Goal: Task Accomplishment & Management: Manage account settings

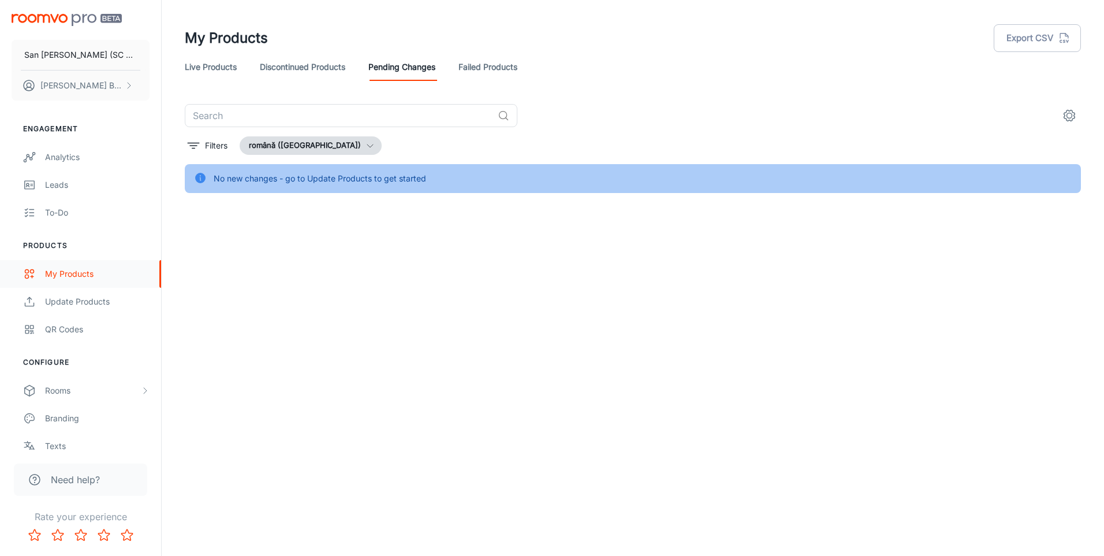
click at [57, 274] on div "My Products" at bounding box center [97, 273] width 105 height 13
click at [75, 274] on div "My Products" at bounding box center [97, 273] width 105 height 13
click at [274, 116] on input "text" at bounding box center [339, 115] width 308 height 23
drag, startPoint x: 196, startPoint y: 113, endPoint x: 189, endPoint y: 113, distance: 6.9
click at [189, 113] on input "i LEGNI" at bounding box center [339, 115] width 308 height 23
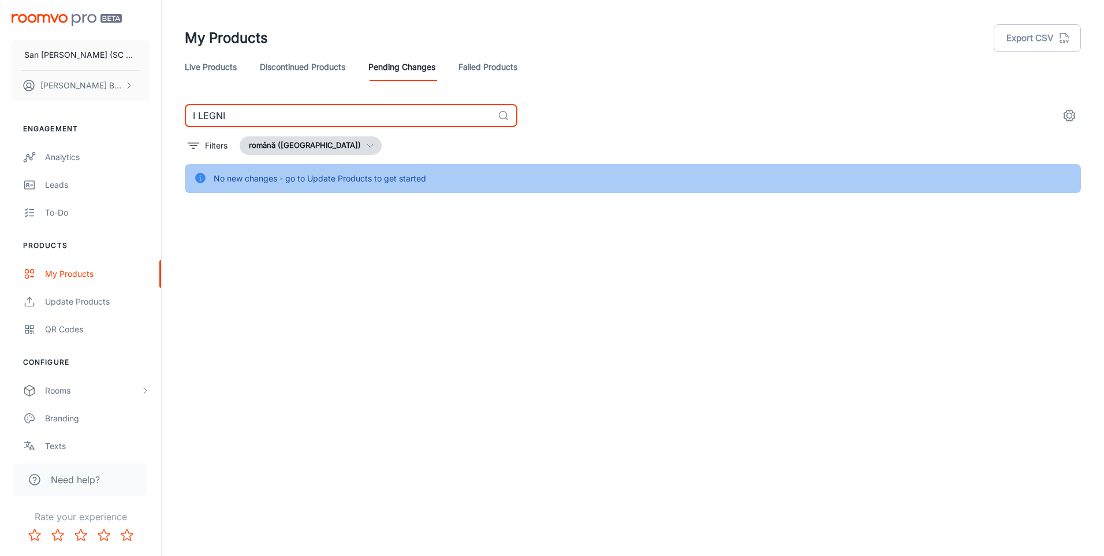
type input "I LEGNI"
click at [65, 300] on div "Update Products" at bounding box center [97, 301] width 105 height 13
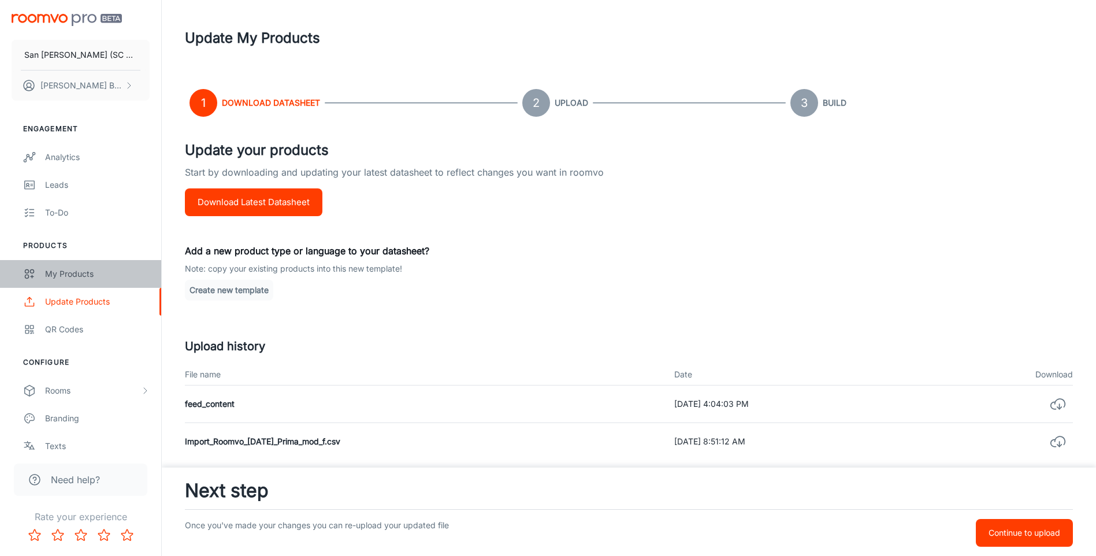
click at [62, 272] on div "My Products" at bounding box center [97, 273] width 105 height 13
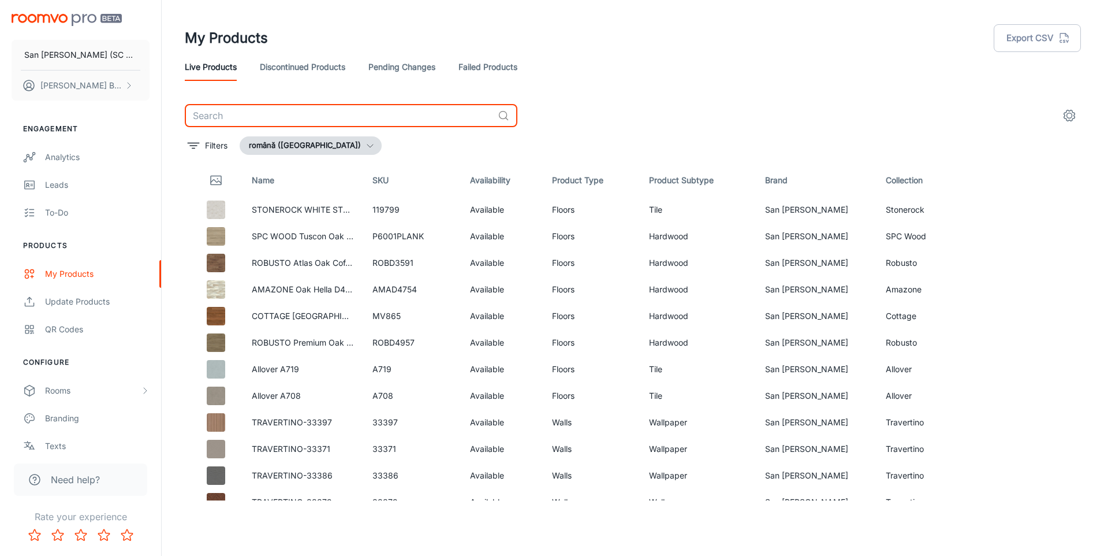
click at [292, 113] on input "text" at bounding box center [339, 115] width 308 height 23
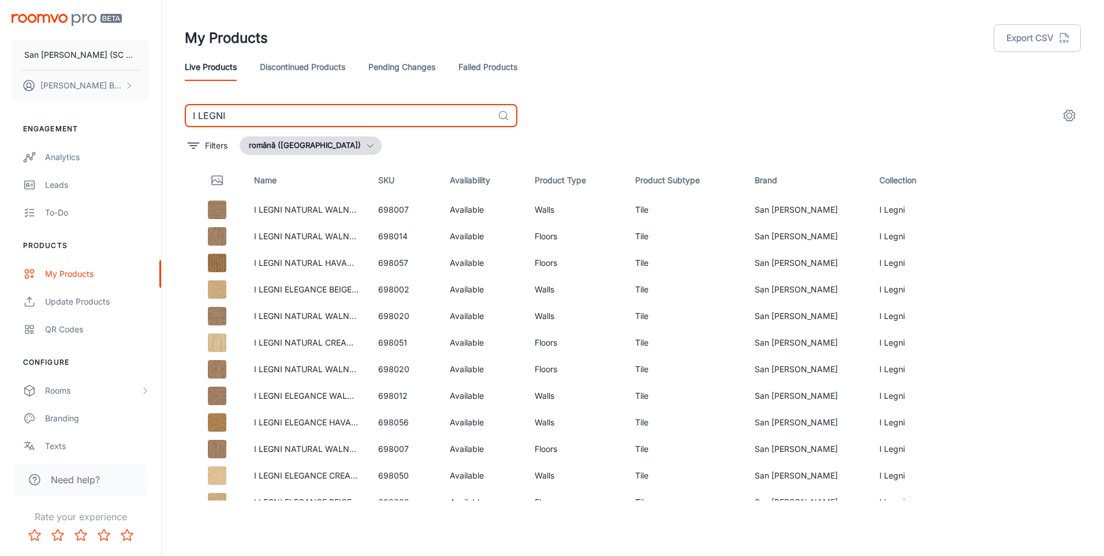
type input "I LEGNI"
click at [289, 67] on link "Discontinued Products" at bounding box center [302, 67] width 85 height 28
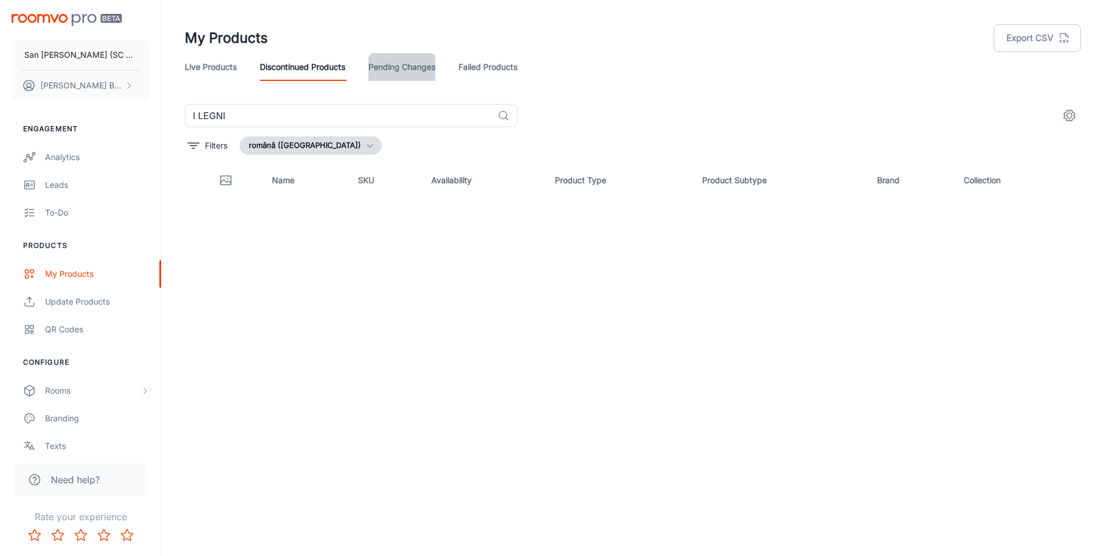
click at [393, 65] on link "Pending Changes" at bounding box center [402, 67] width 67 height 28
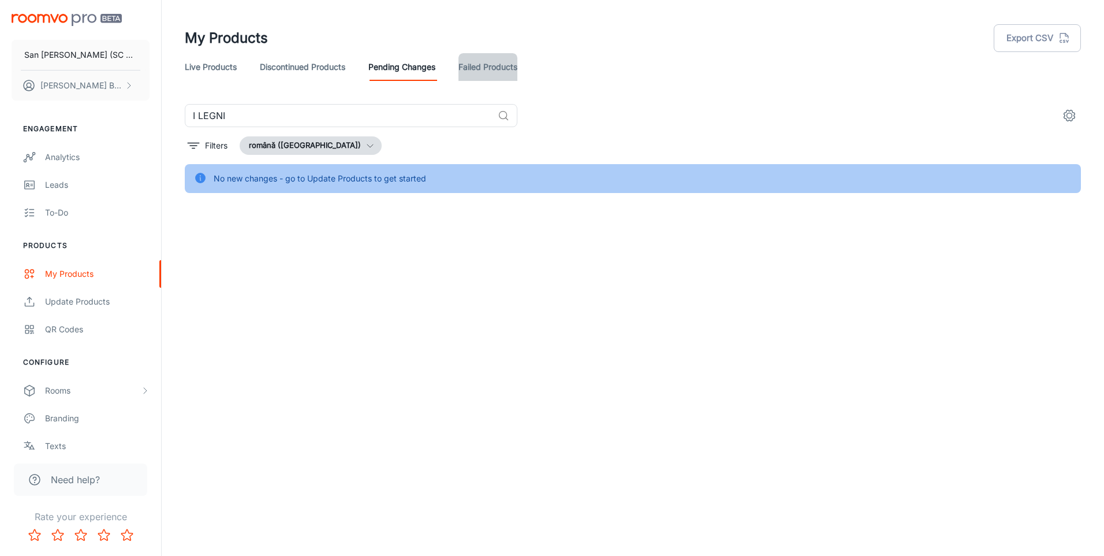
click at [490, 66] on link "Failed Products" at bounding box center [488, 67] width 59 height 28
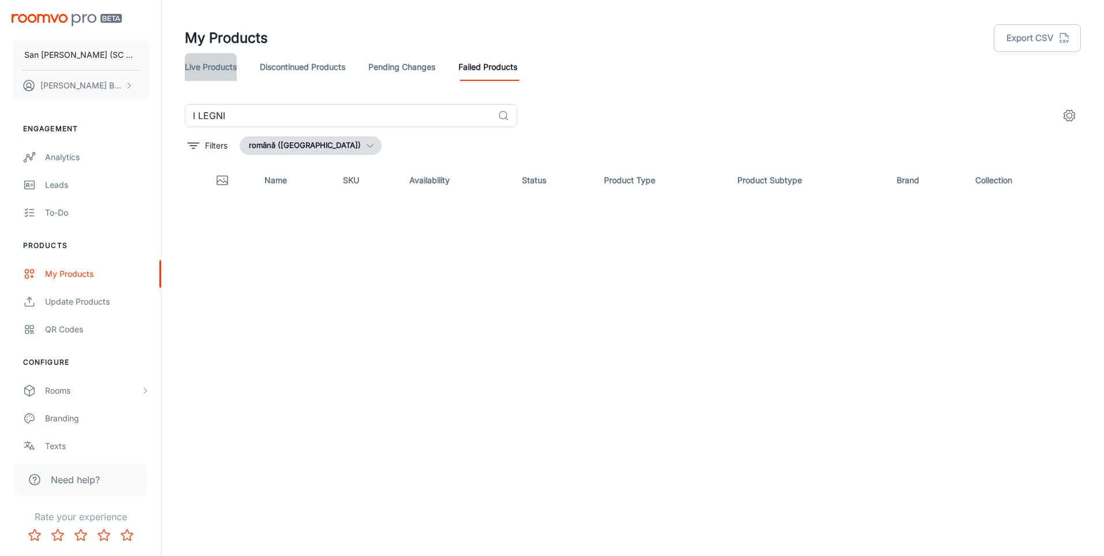
click at [210, 66] on link "Live Products" at bounding box center [211, 67] width 52 height 28
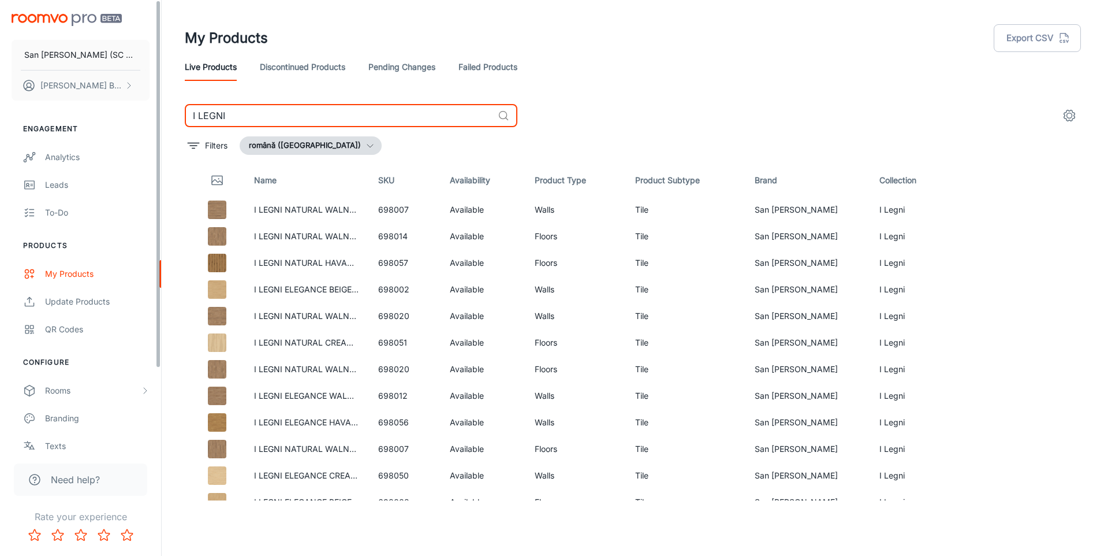
drag, startPoint x: 259, startPoint y: 114, endPoint x: 115, endPoint y: 119, distance: 144.5
click at [116, 120] on div "San [PERSON_NAME] (SC San Marco Design SRL) [PERSON_NAME] Engagement Analytics …" at bounding box center [552, 273] width 1104 height 546
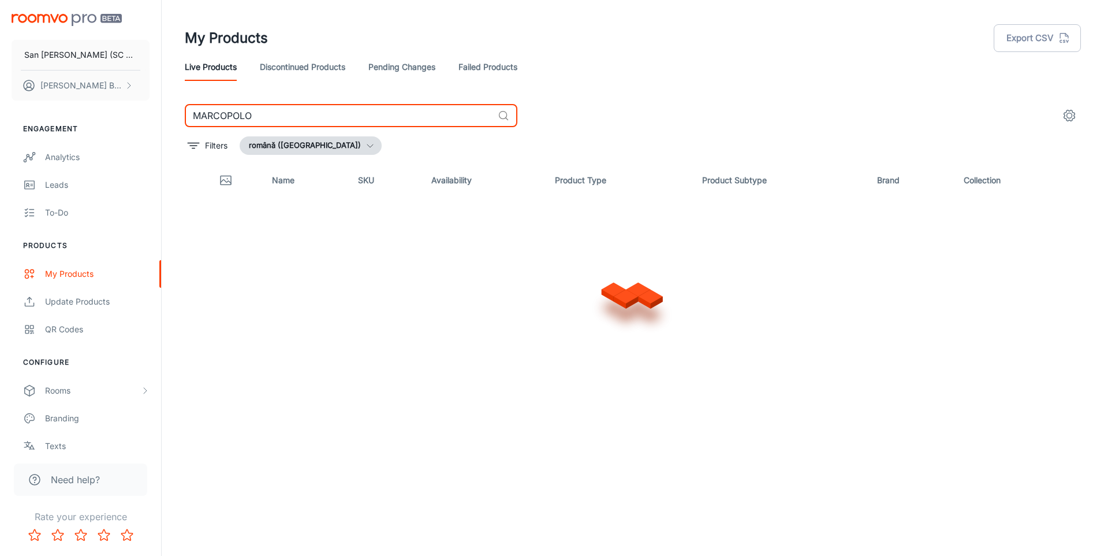
type input "MARCOPOLO"
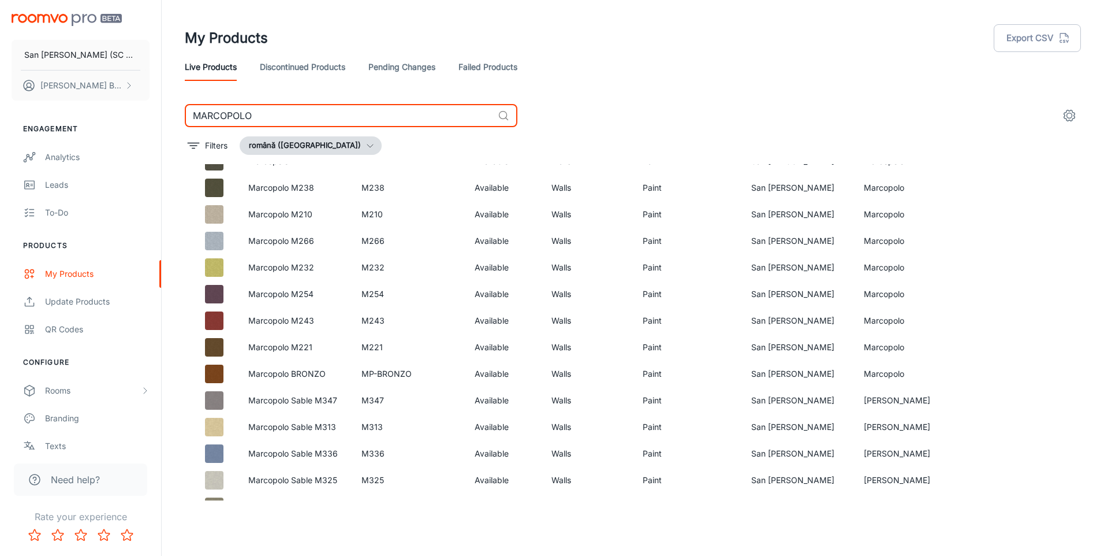
scroll to position [2247, 0]
